Goal: Task Accomplishment & Management: Manage account settings

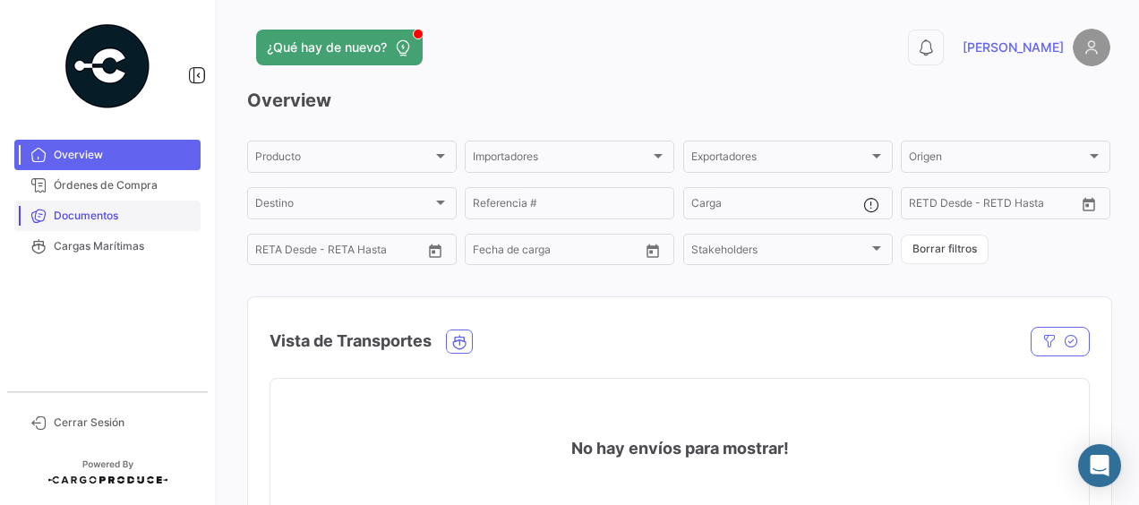
click at [77, 212] on span "Documentos" at bounding box center [124, 216] width 140 height 16
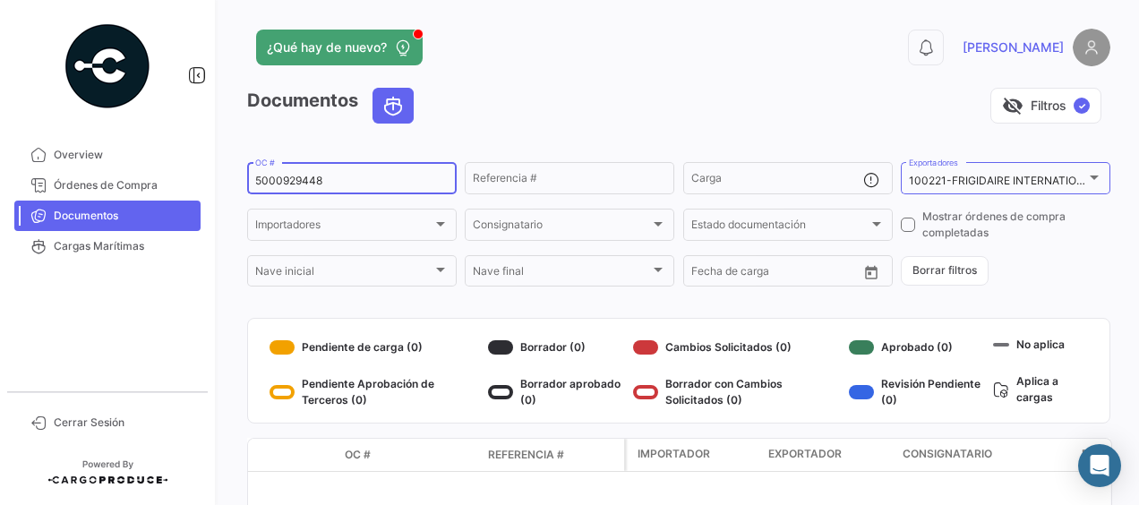
click at [382, 186] on input "5000929448" at bounding box center [351, 181] width 193 height 13
type input "5000918091"
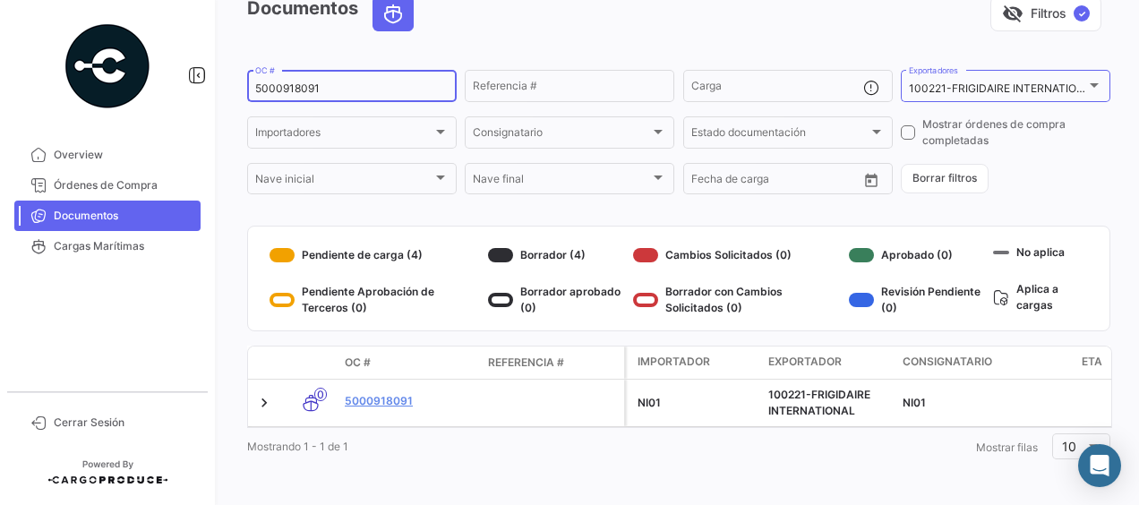
scroll to position [107, 0]
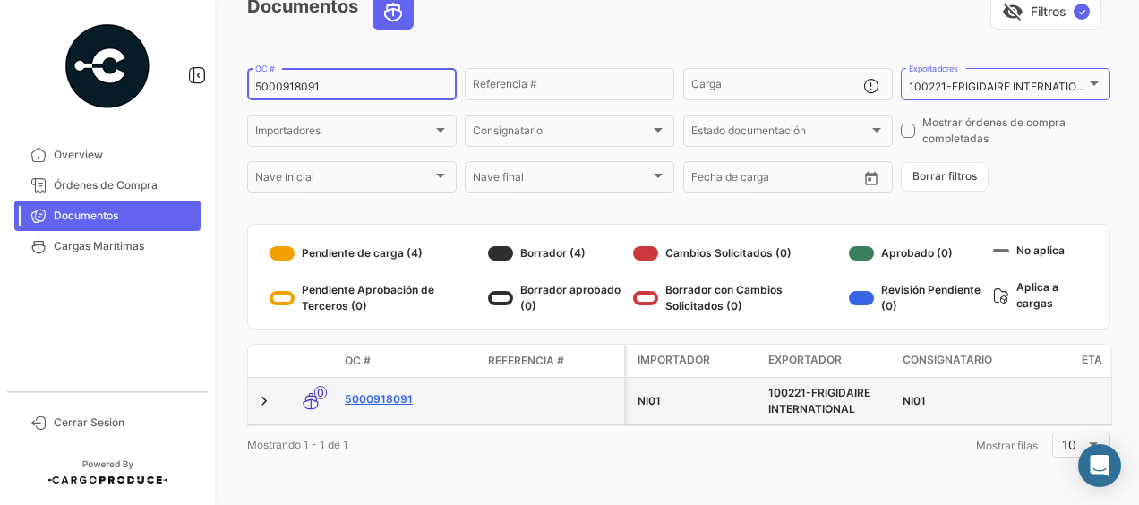
click at [389, 391] on link "5000918091" at bounding box center [409, 399] width 129 height 16
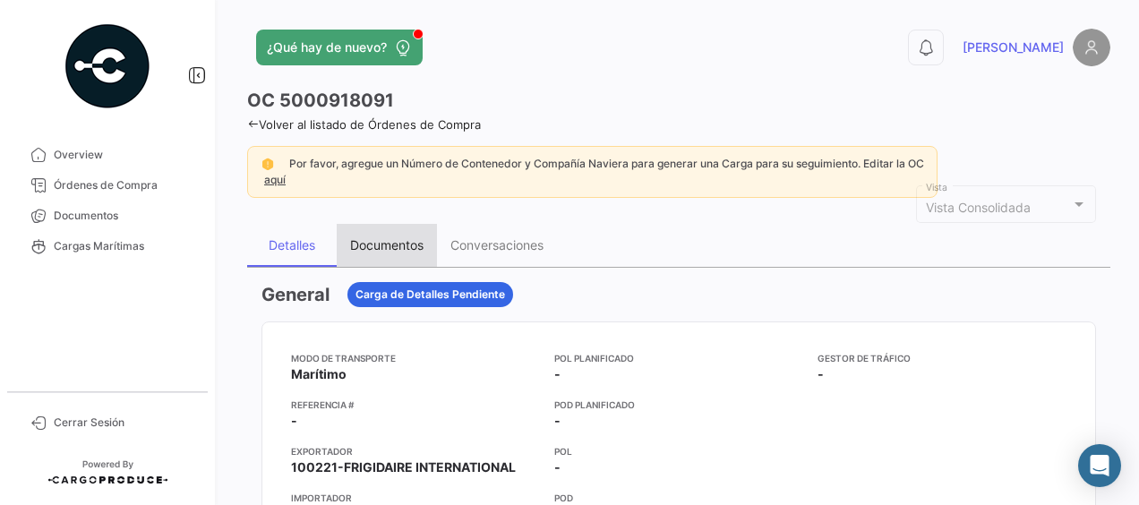
drag, startPoint x: 403, startPoint y: 245, endPoint x: 464, endPoint y: 256, distance: 61.9
click at [403, 245] on div "Documentos" at bounding box center [386, 244] width 73 height 15
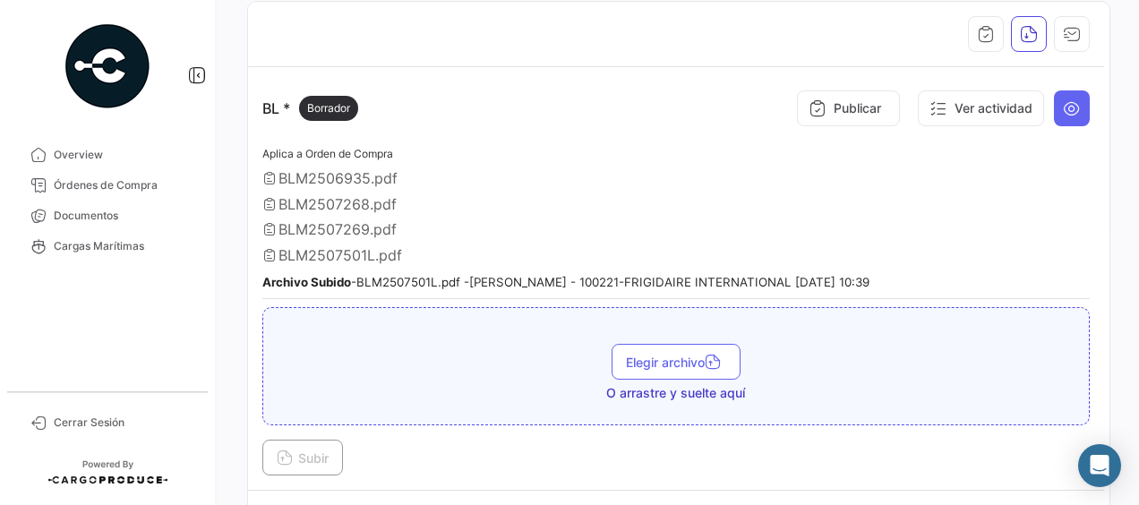
scroll to position [358, 0]
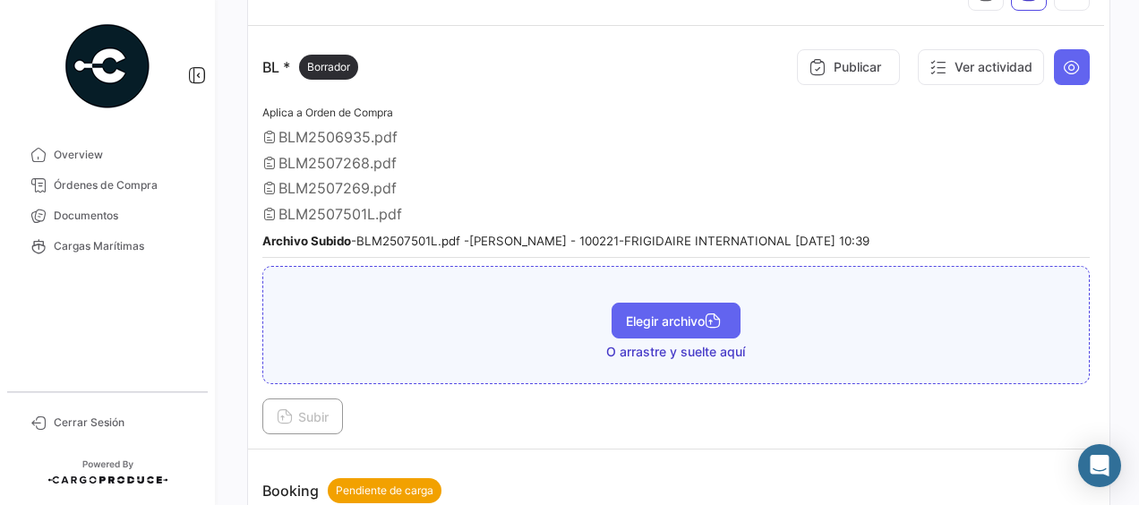
click at [654, 321] on span "Elegir archivo" at bounding box center [676, 321] width 100 height 15
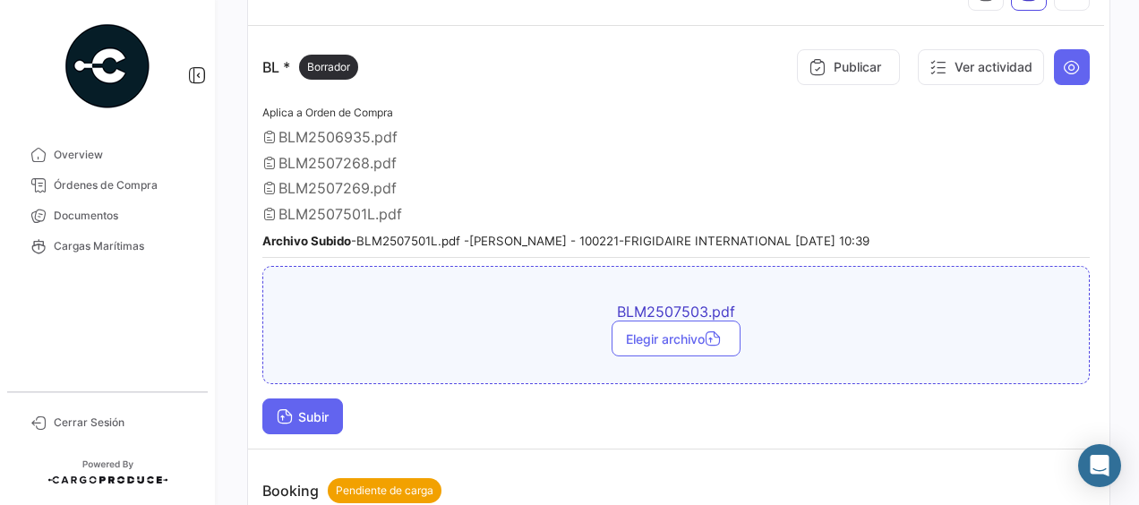
click at [314, 401] on button "Subir" at bounding box center [302, 417] width 81 height 36
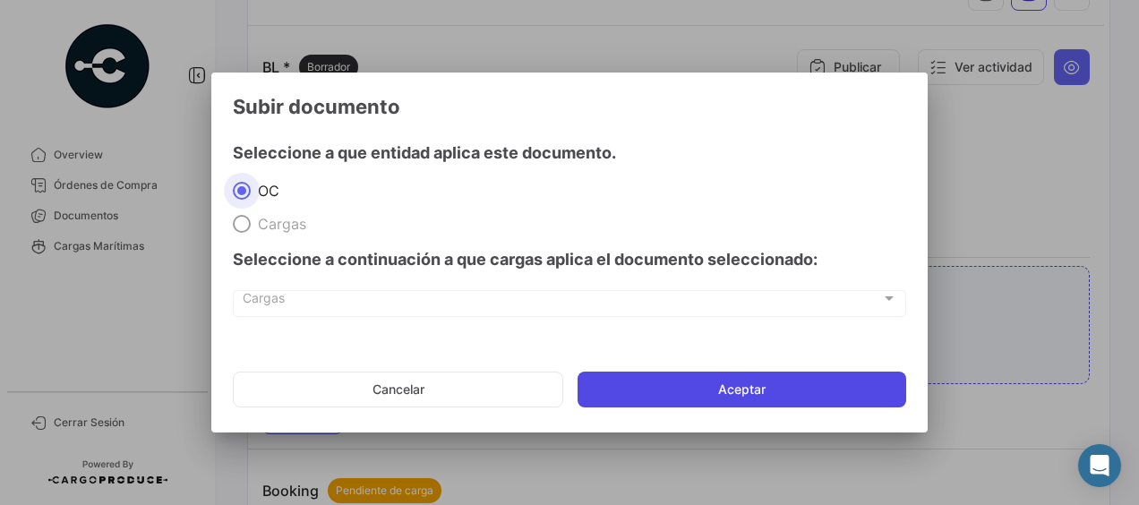
click at [667, 390] on button "Aceptar" at bounding box center [742, 390] width 329 height 36
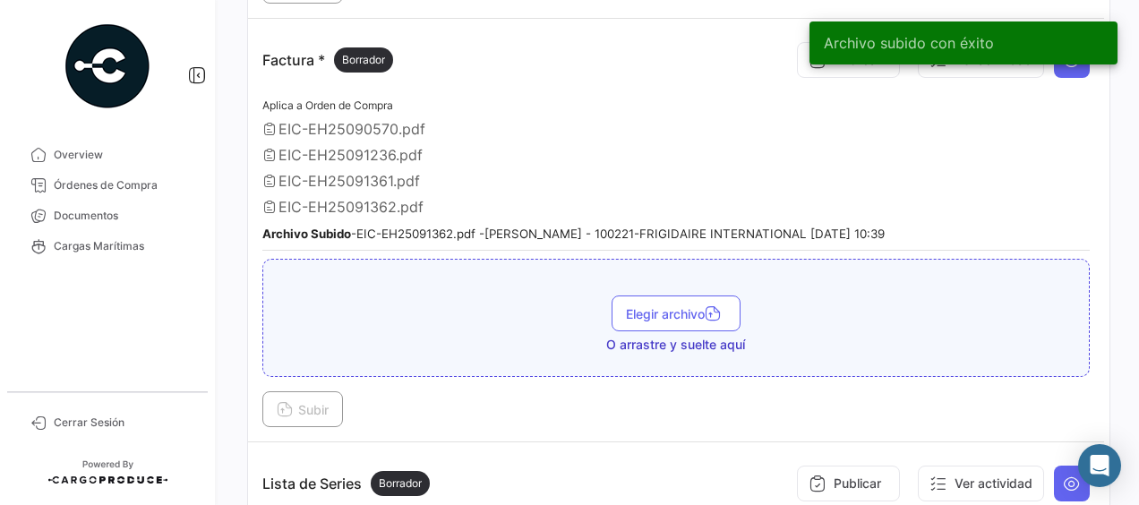
scroll to position [1164, 0]
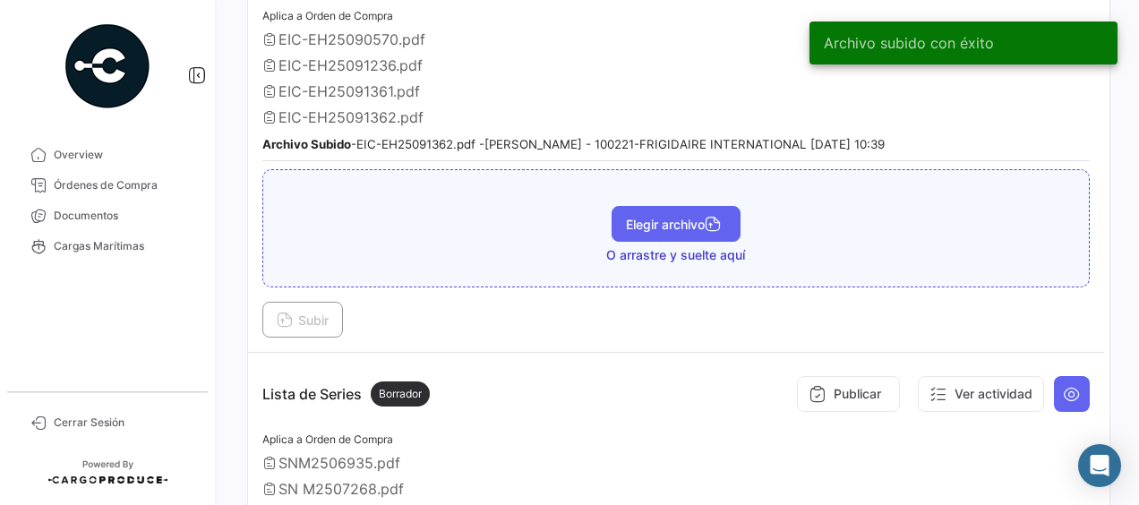
click at [673, 217] on span "Elegir archivo" at bounding box center [676, 224] width 100 height 15
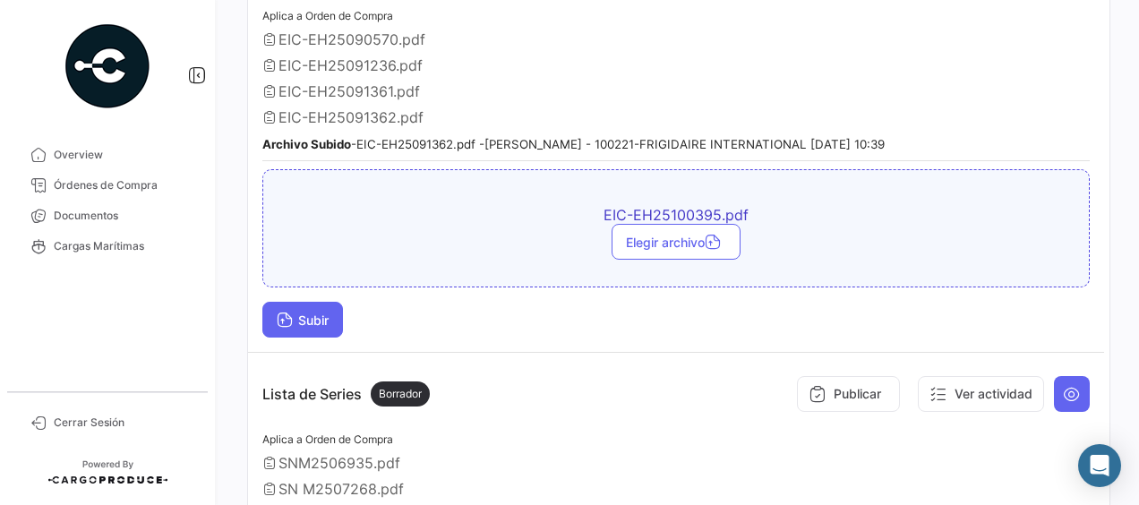
click at [305, 313] on span "Subir" at bounding box center [303, 320] width 52 height 15
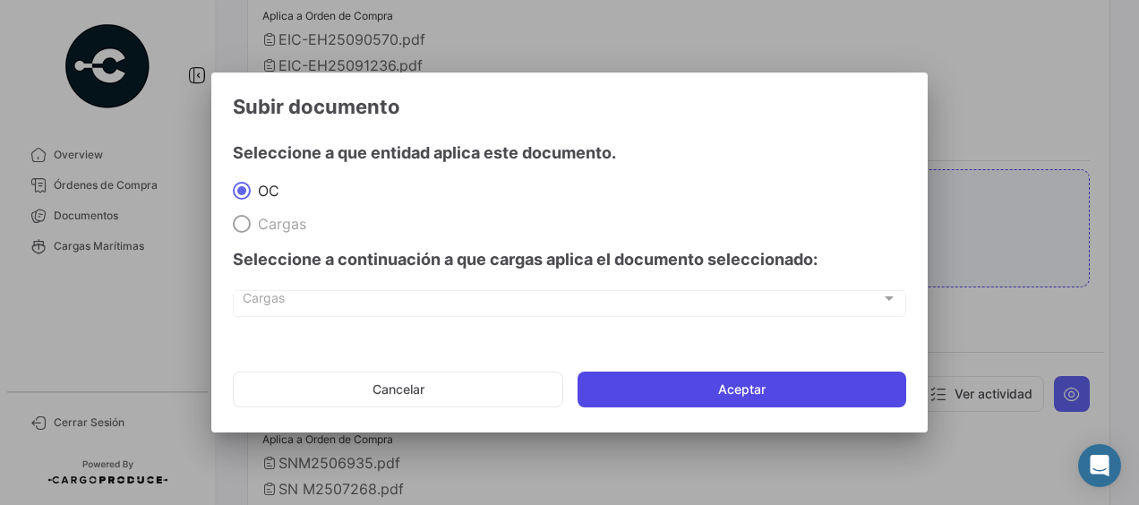
click at [709, 382] on button "Aceptar" at bounding box center [742, 390] width 329 height 36
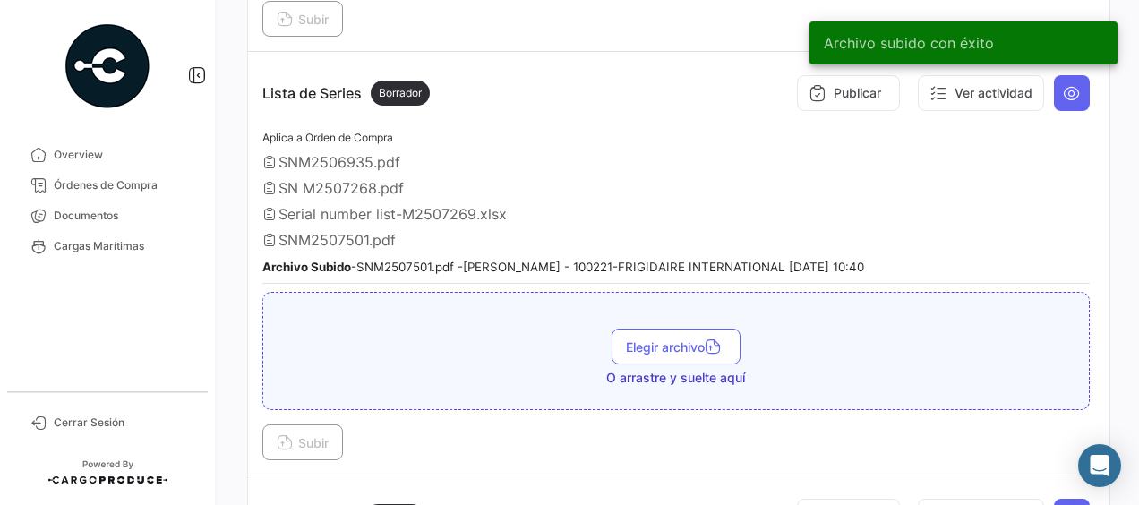
scroll to position [1523, 0]
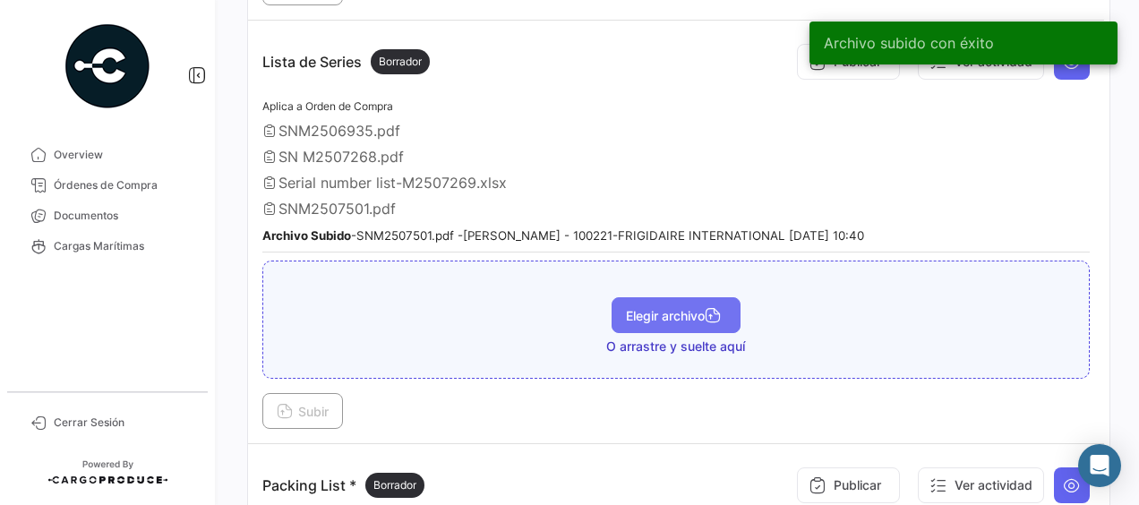
click at [671, 308] on span "Elegir archivo" at bounding box center [676, 315] width 100 height 15
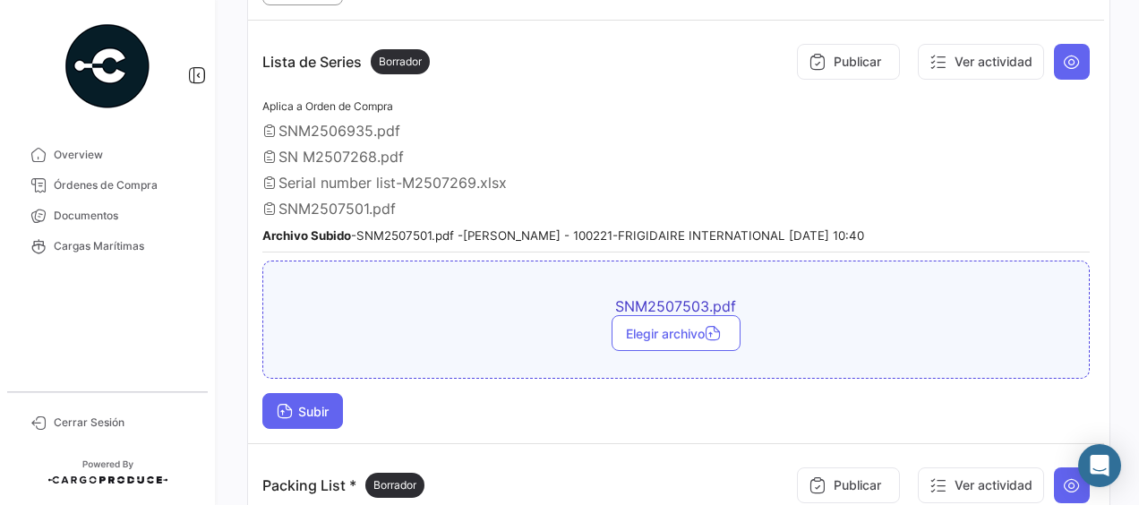
click at [317, 404] on span "Subir" at bounding box center [303, 411] width 52 height 15
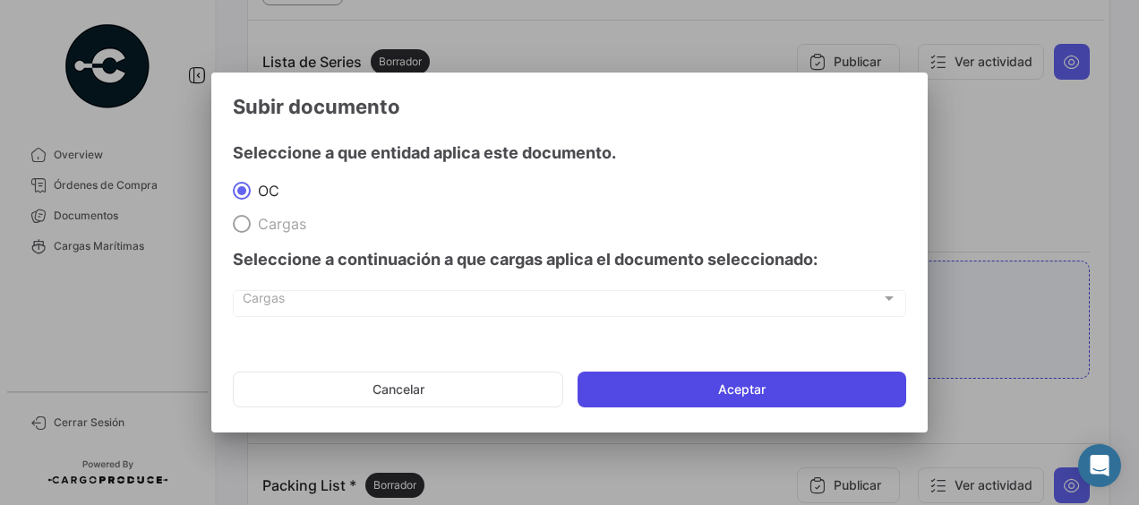
click at [645, 385] on button "Aceptar" at bounding box center [742, 390] width 329 height 36
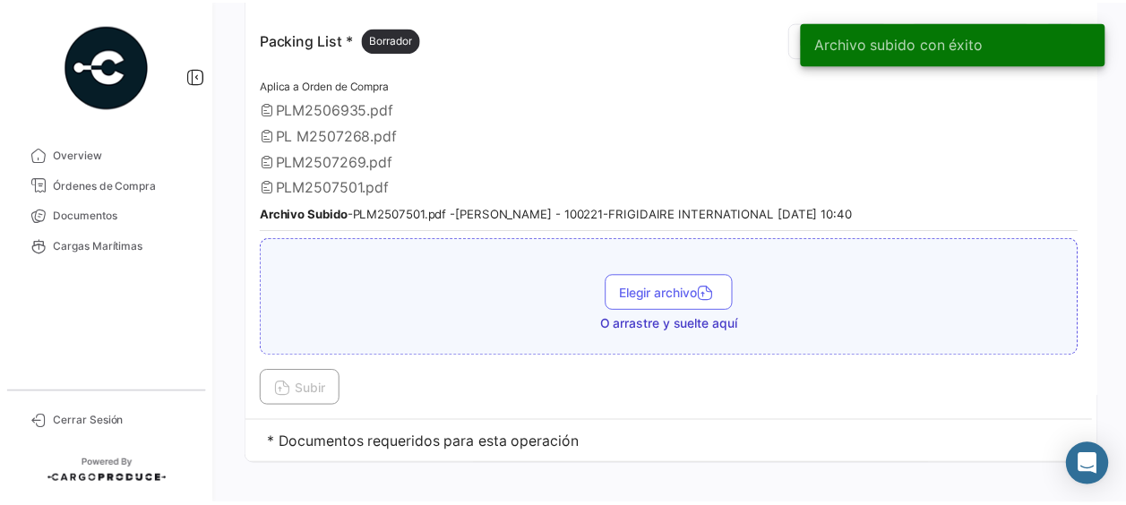
scroll to position [1998, 0]
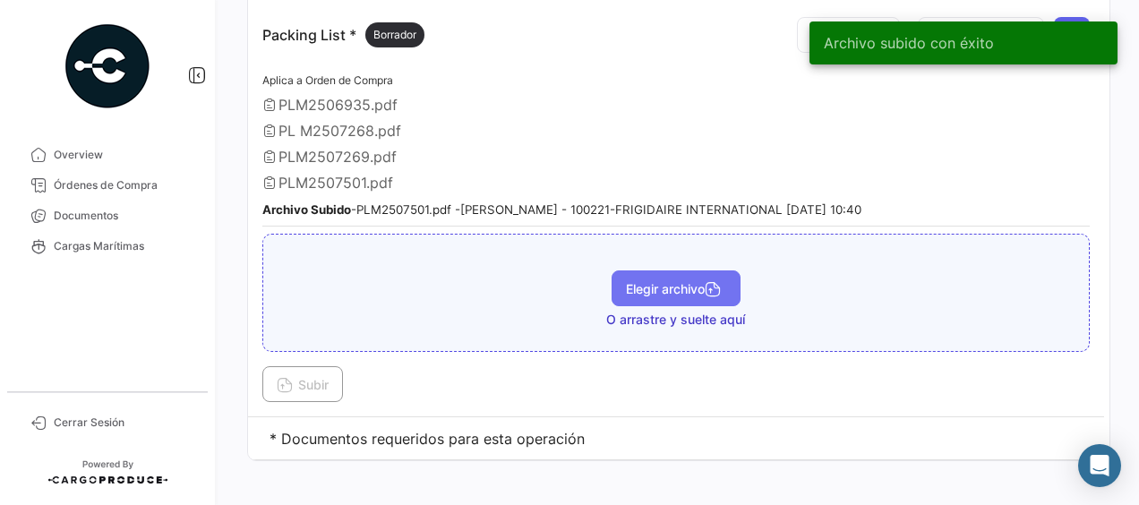
click at [671, 281] on span "Elegir archivo" at bounding box center [676, 288] width 100 height 15
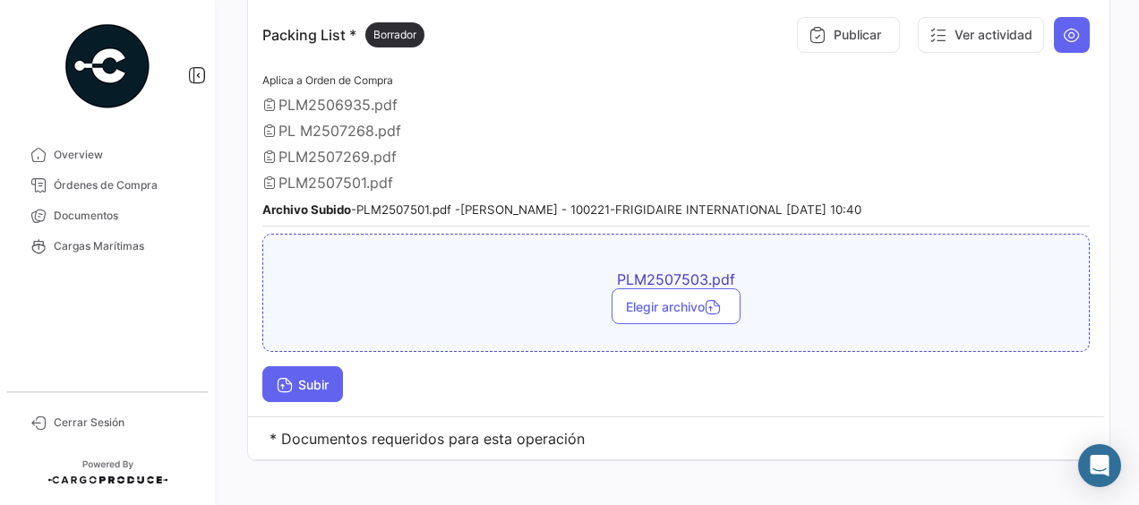
click at [310, 377] on span "Subir" at bounding box center [303, 384] width 52 height 15
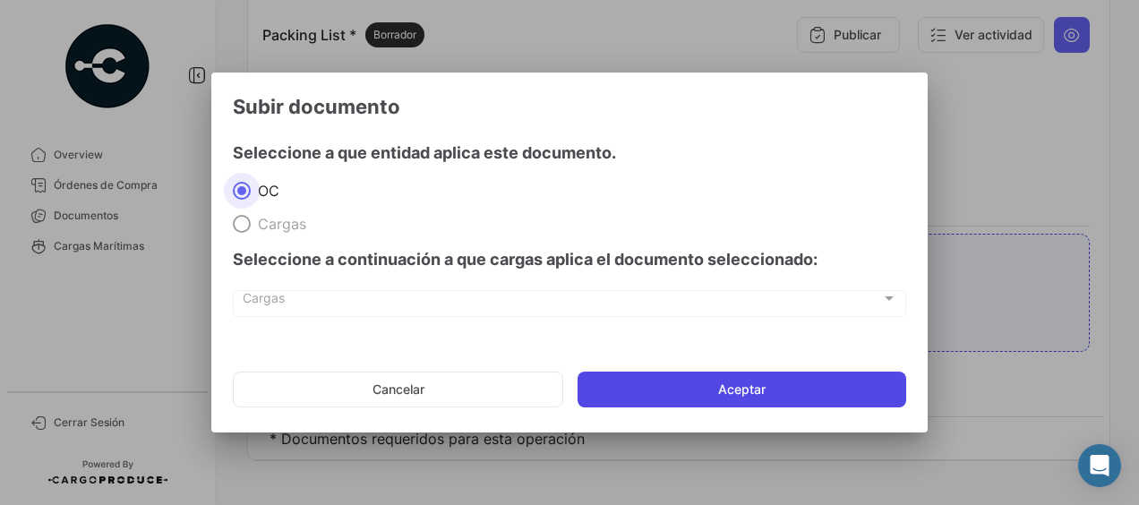
click at [644, 374] on button "Aceptar" at bounding box center [742, 390] width 329 height 36
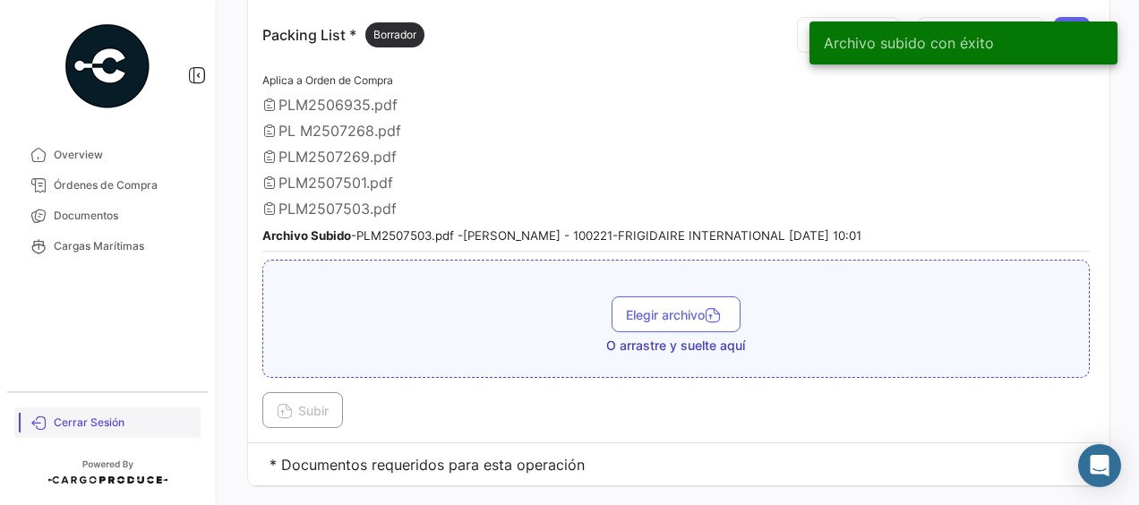
click at [93, 418] on span "Cerrar Sesión" at bounding box center [124, 423] width 140 height 16
